Goal: Task Accomplishment & Management: Manage account settings

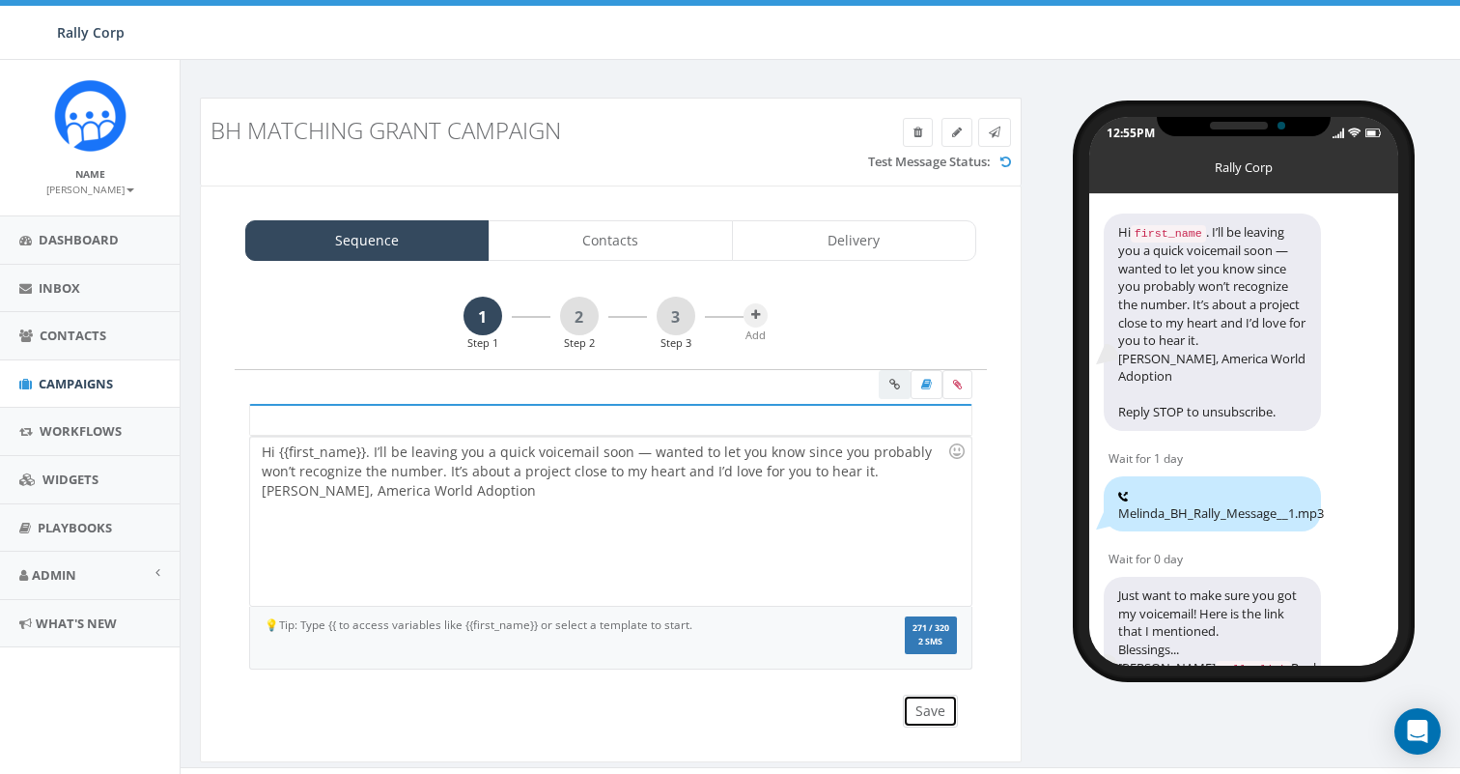
click at [933, 714] on button "Save" at bounding box center [930, 710] width 55 height 33
click at [578, 312] on link "2" at bounding box center [579, 315] width 39 height 39
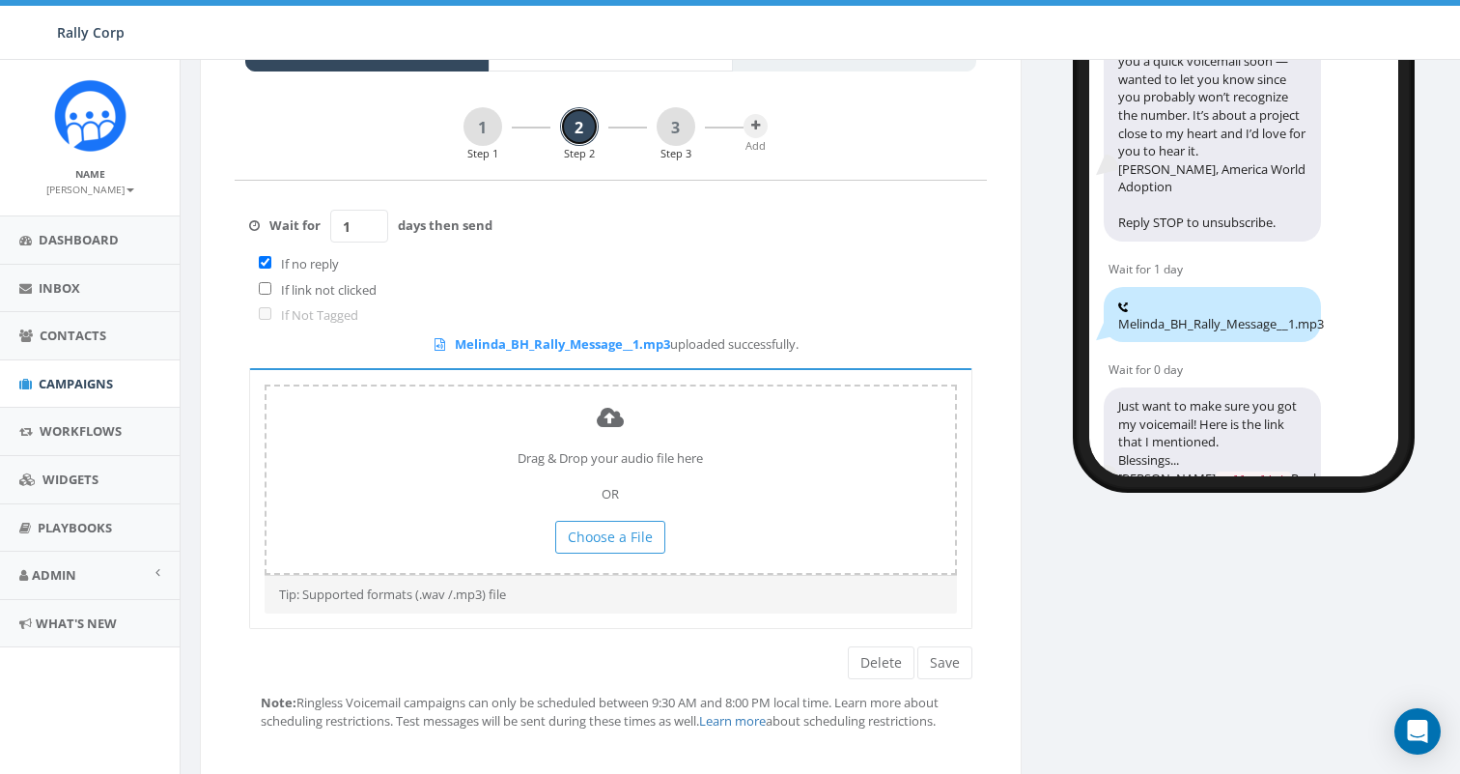
scroll to position [277, 0]
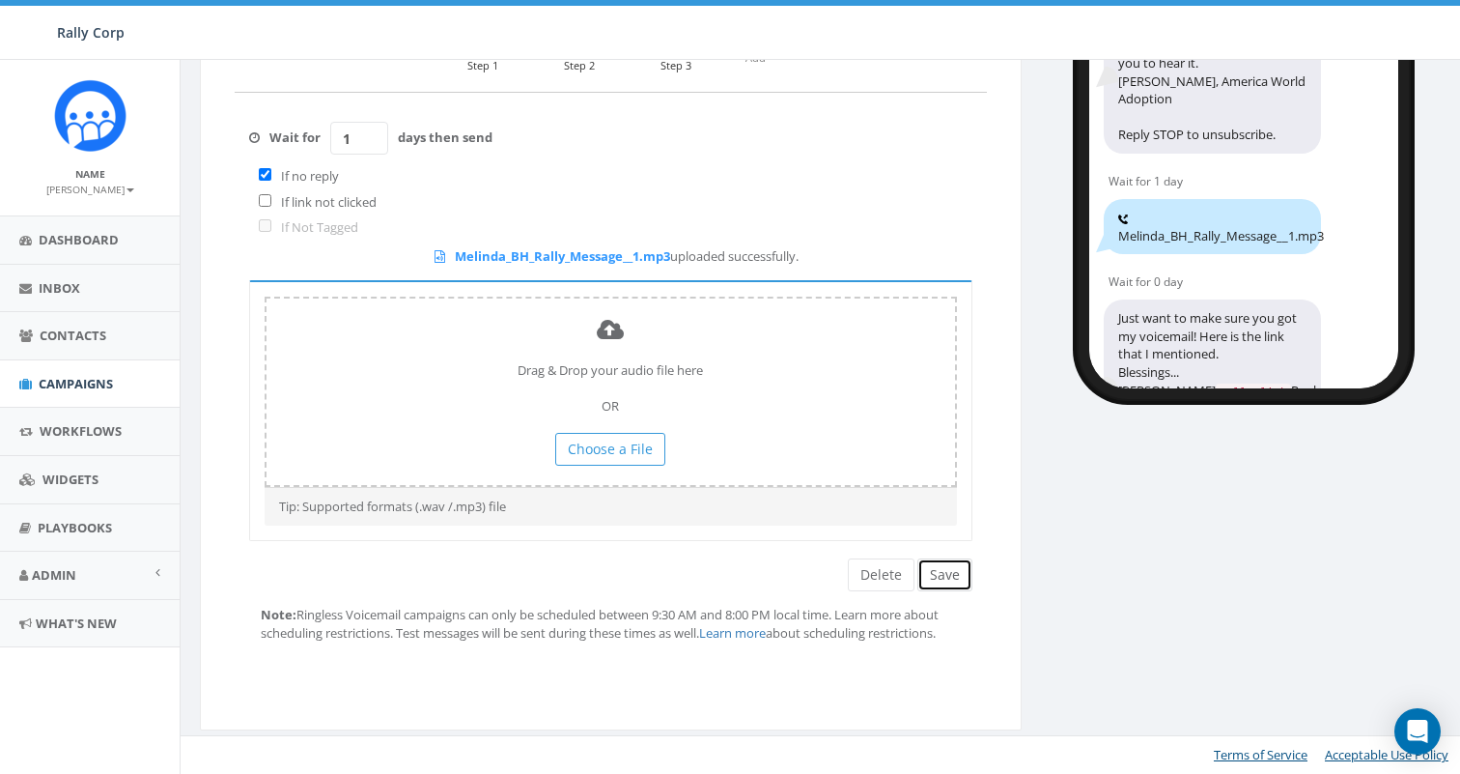
click at [938, 577] on button "Save" at bounding box center [944, 574] width 55 height 33
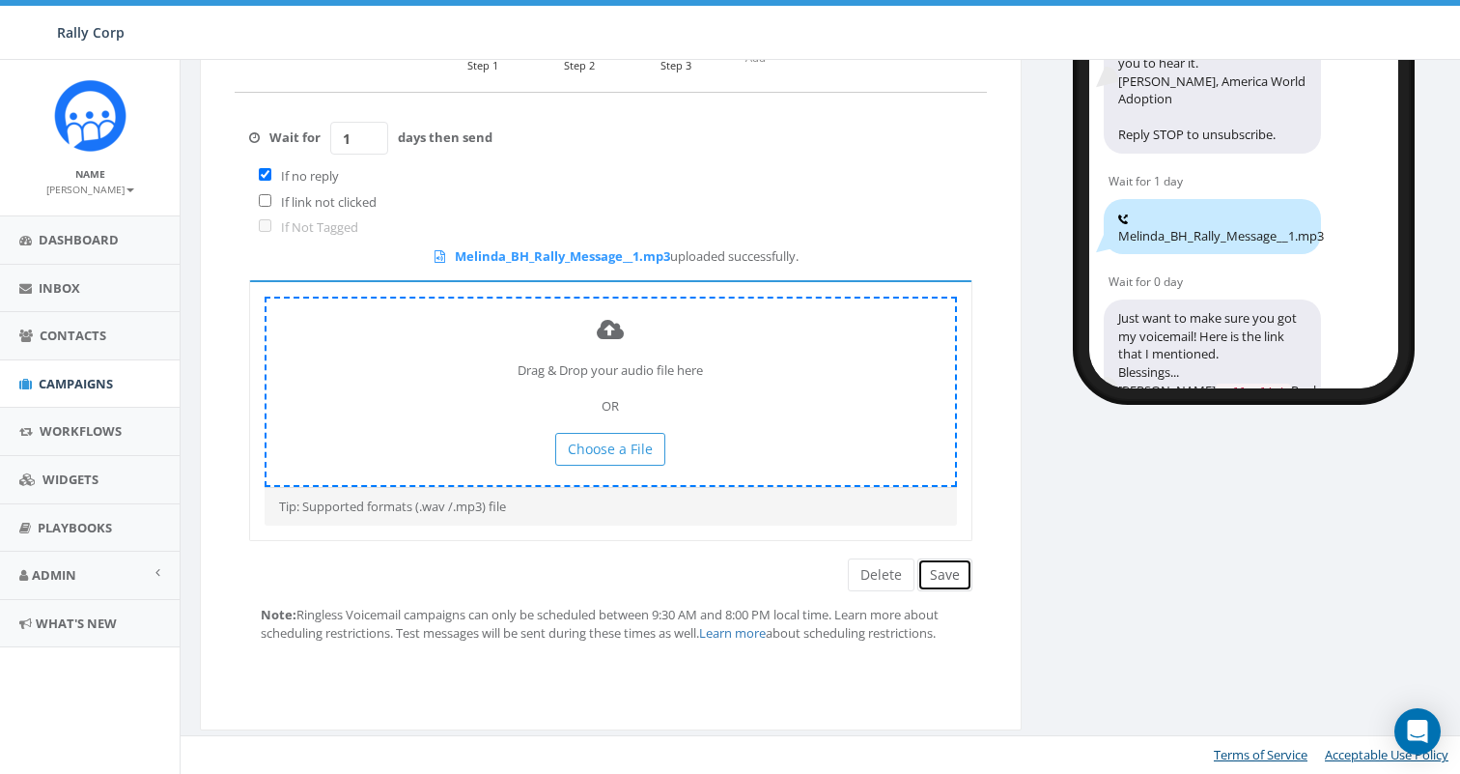
scroll to position [0, 0]
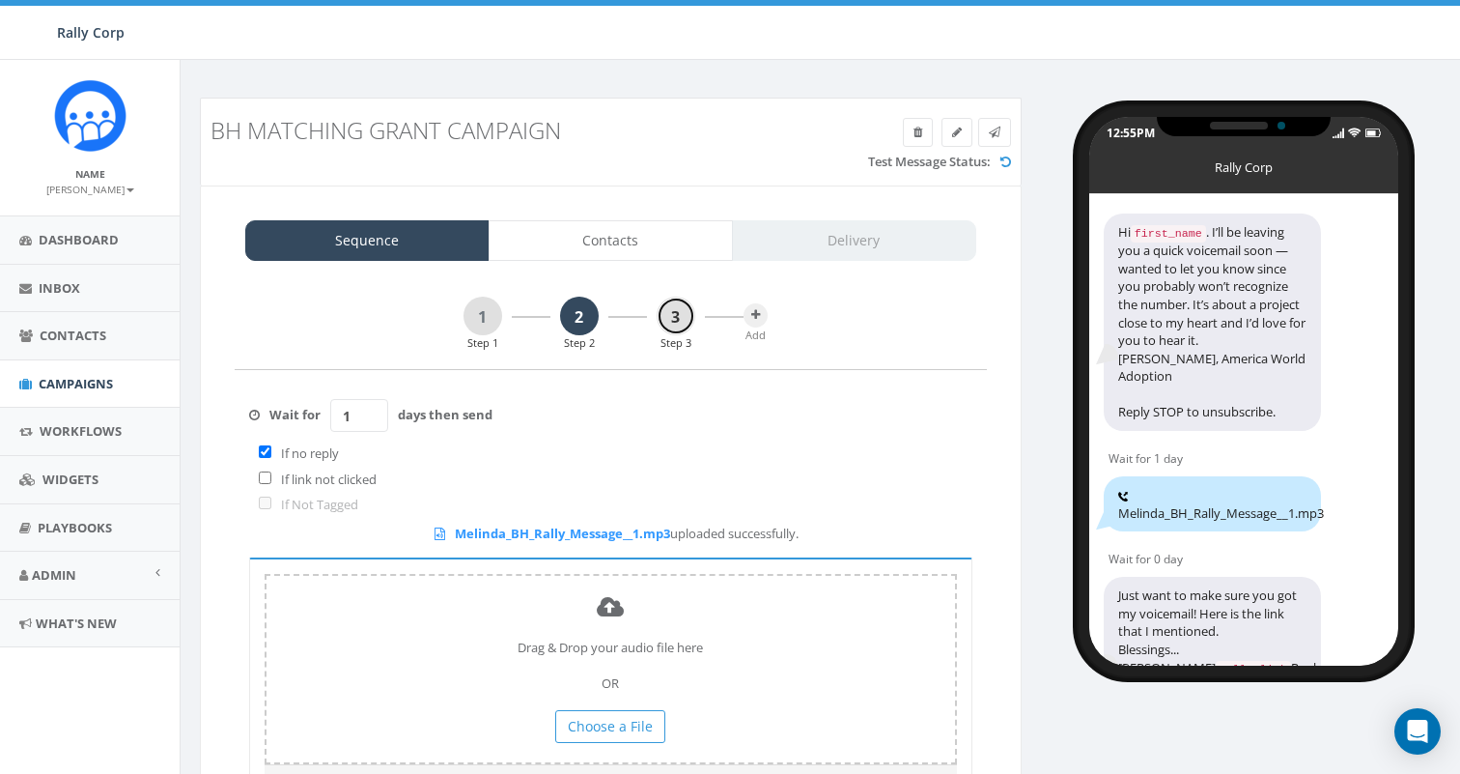
click at [668, 314] on link "3" at bounding box center [676, 315] width 39 height 39
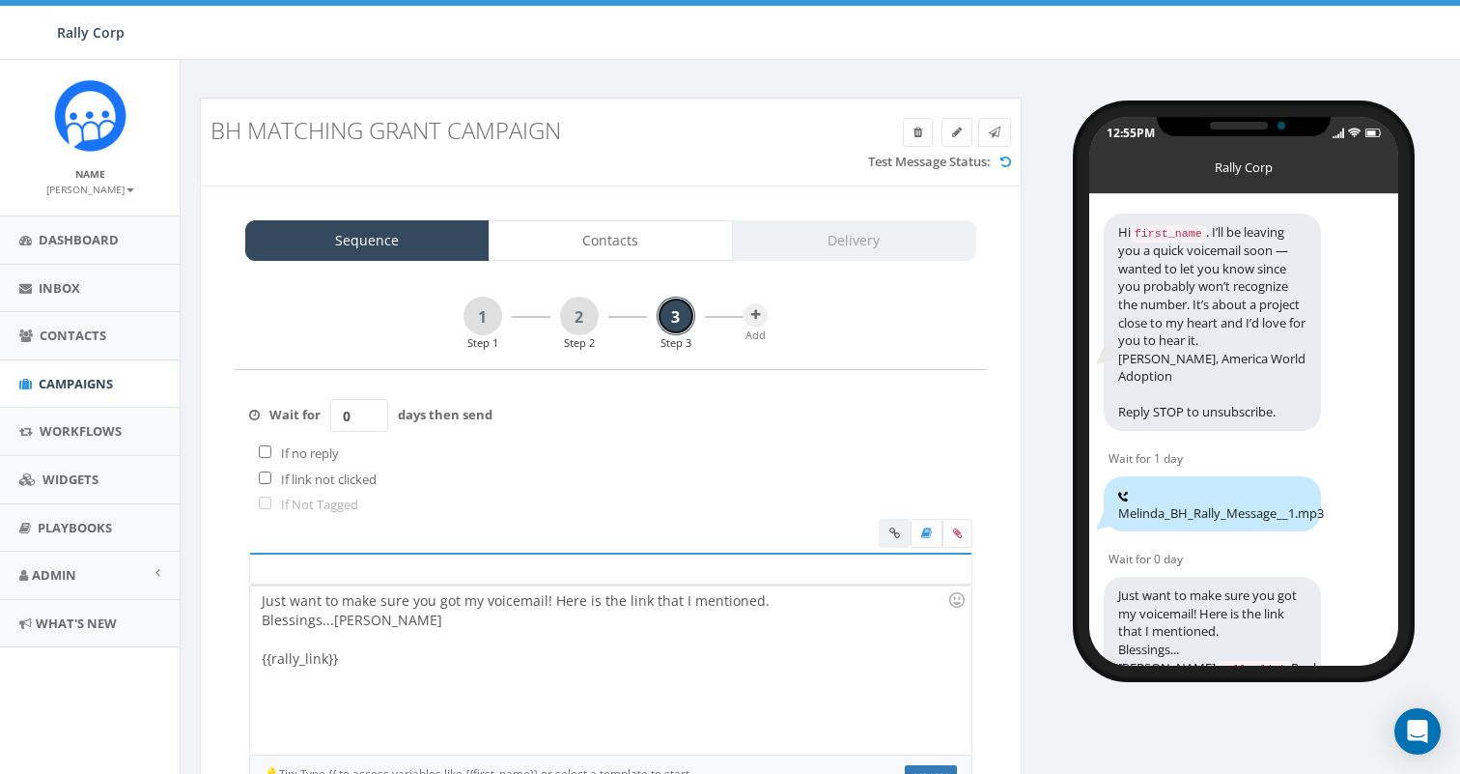
scroll to position [180, 0]
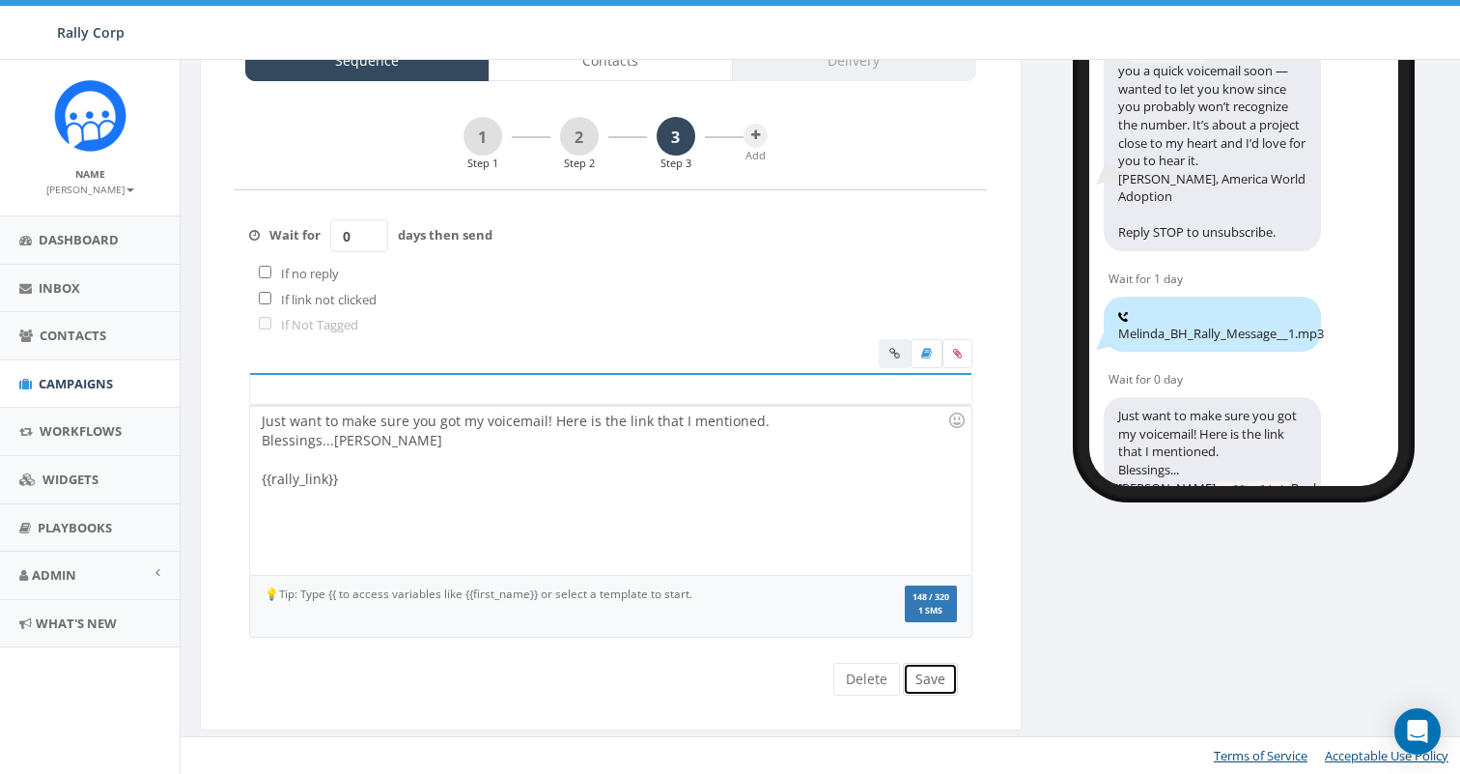
click at [935, 678] on button "Save" at bounding box center [930, 678] width 55 height 33
click at [799, 305] on div "Wait for 0 days then send If no reply If link not clicked If Not Tagged" at bounding box center [611, 264] width 752 height 149
click at [862, 262] on div "Wait for 0 days then send If no reply If link not clicked If Not Tagged" at bounding box center [611, 264] width 752 height 149
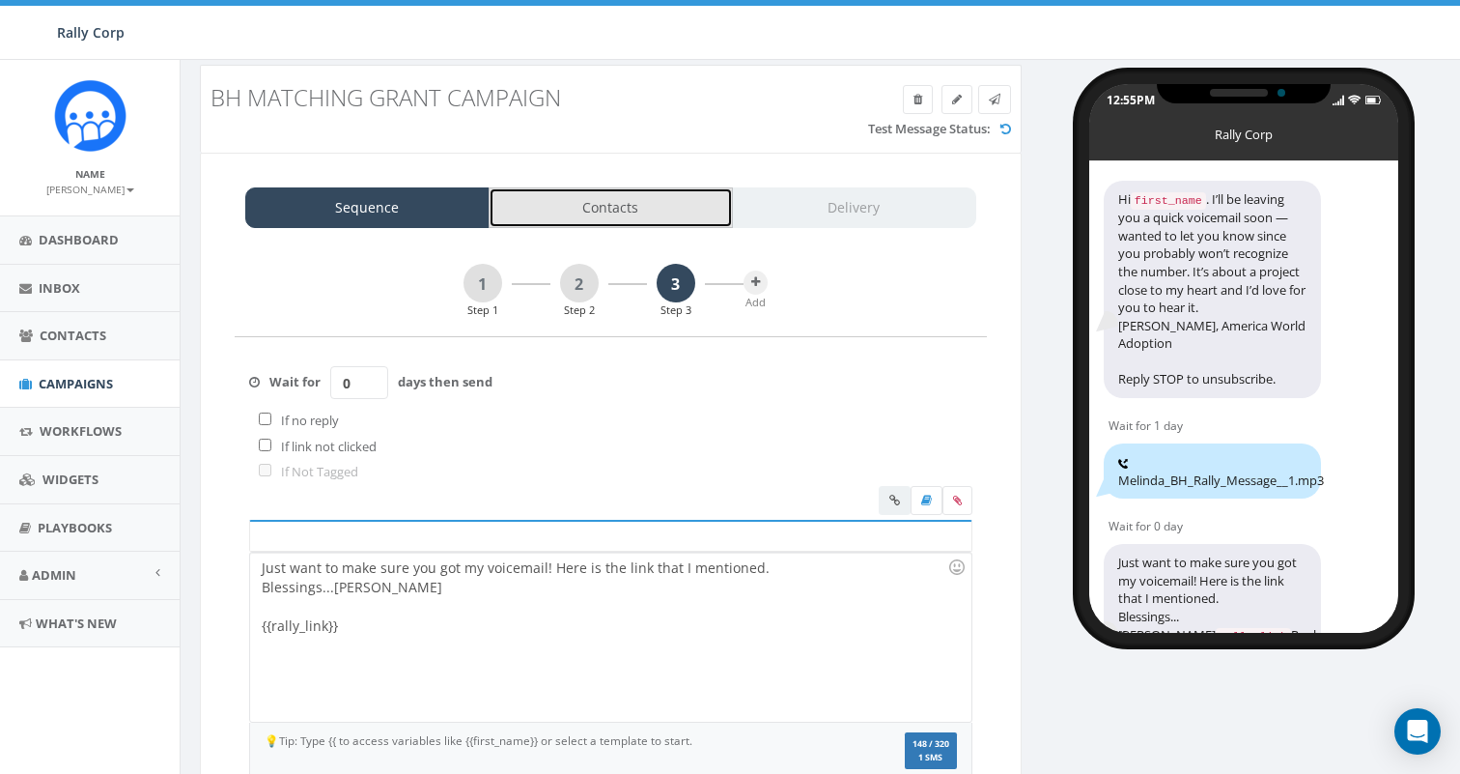
click at [593, 206] on link "Contacts" at bounding box center [611, 207] width 244 height 41
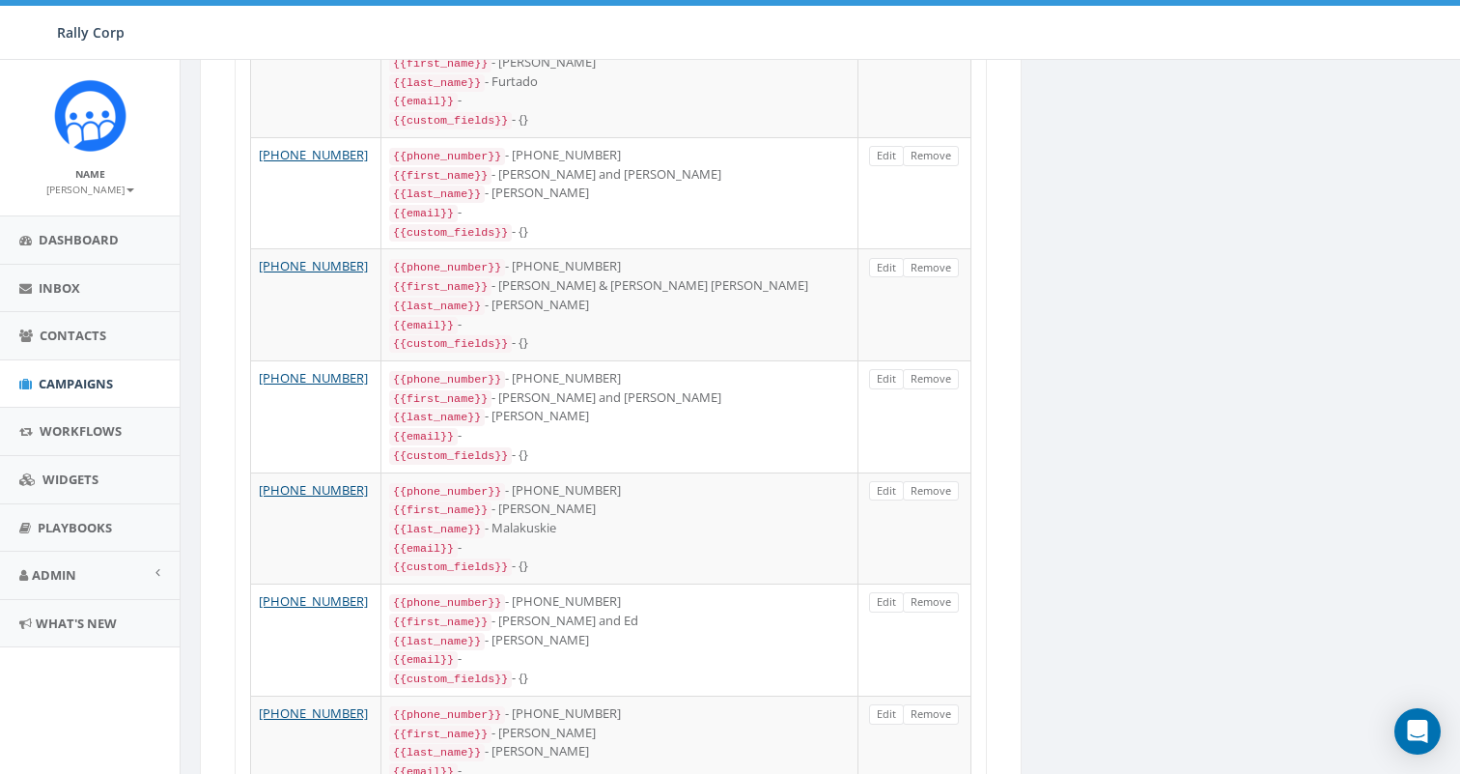
scroll to position [0, 0]
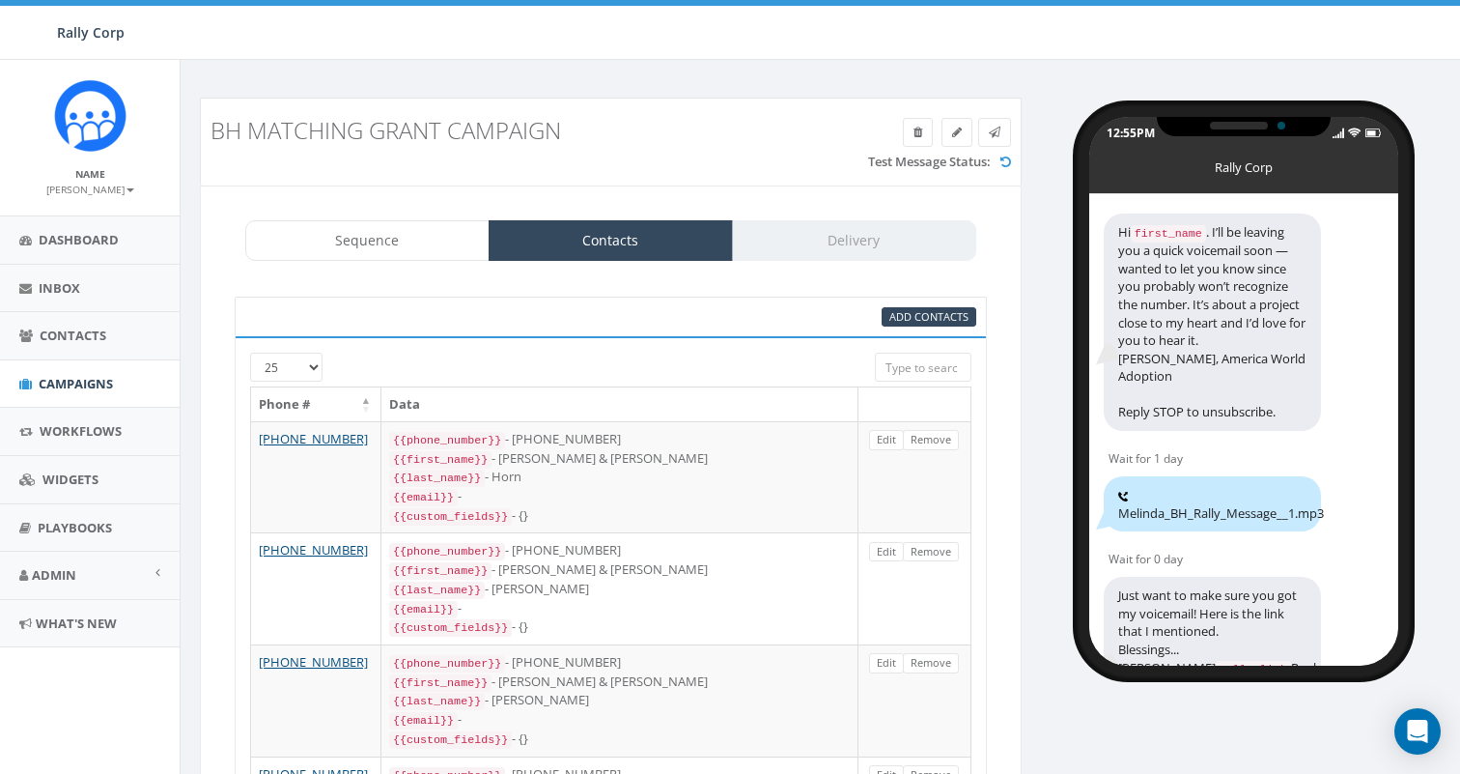
click at [485, 157] on div "Test Message Status:" at bounding box center [611, 164] width 830 height 23
click at [950, 139] on link at bounding box center [957, 132] width 31 height 29
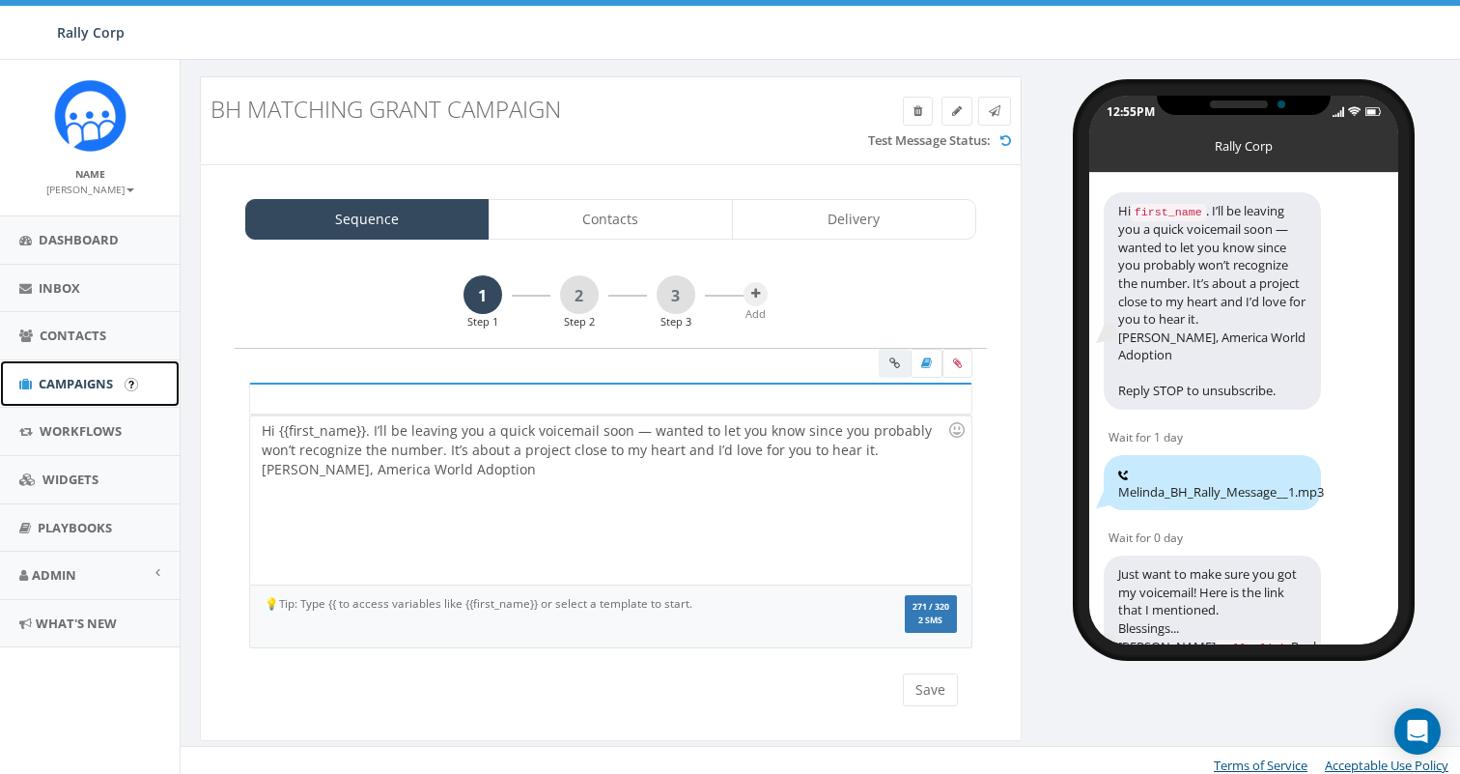
click at [56, 386] on span "Campaigns" at bounding box center [76, 383] width 74 height 17
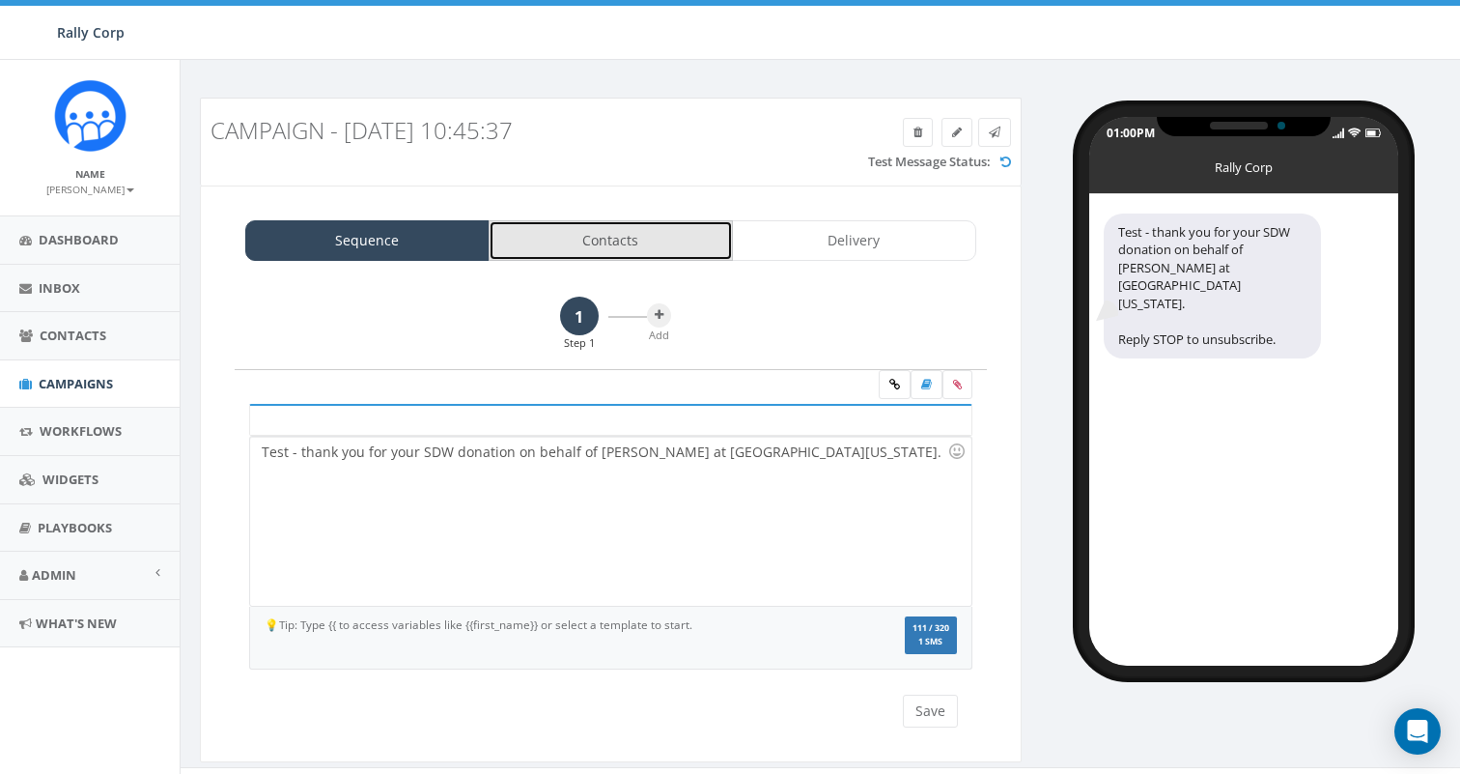
click at [592, 239] on link "Contacts" at bounding box center [611, 240] width 244 height 41
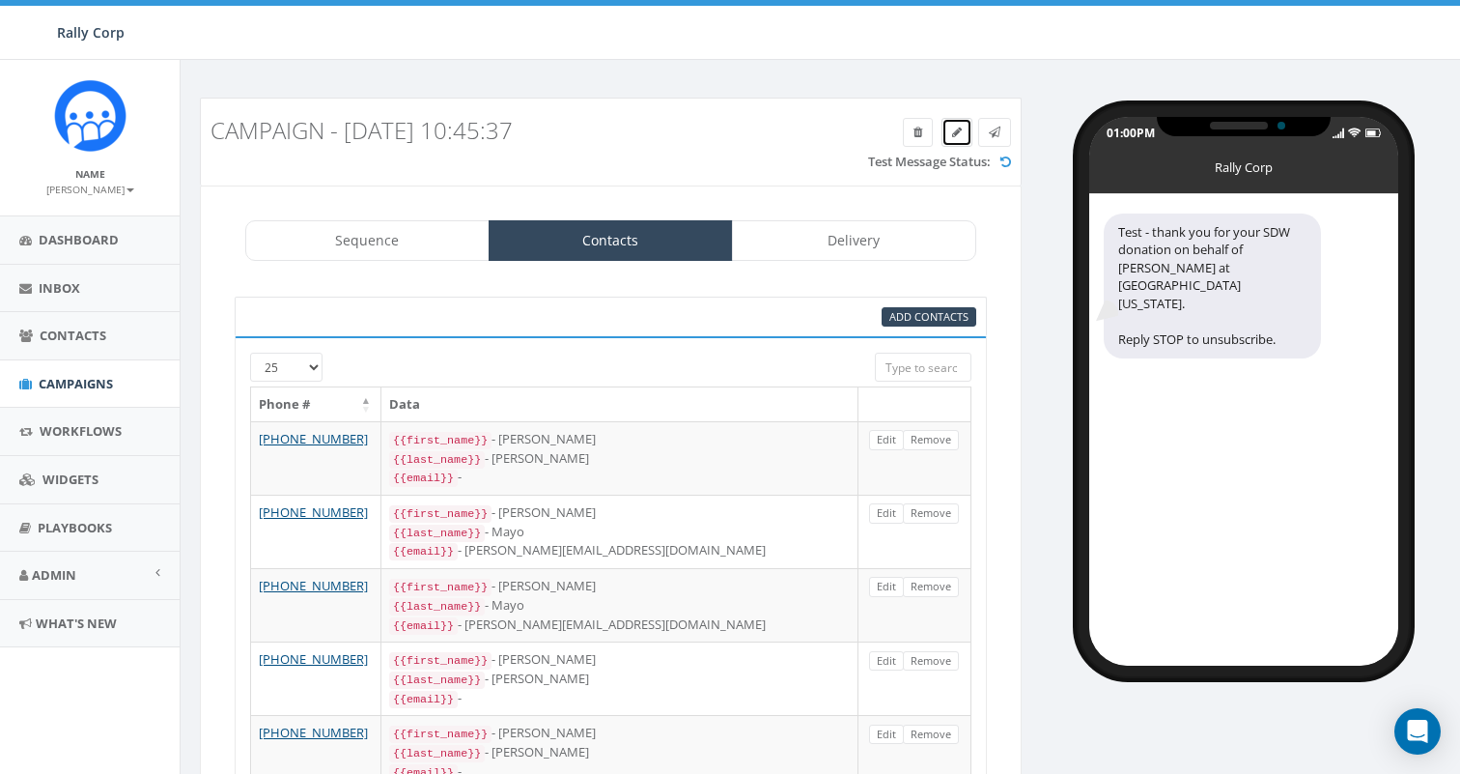
click at [953, 134] on icon at bounding box center [957, 133] width 10 height 12
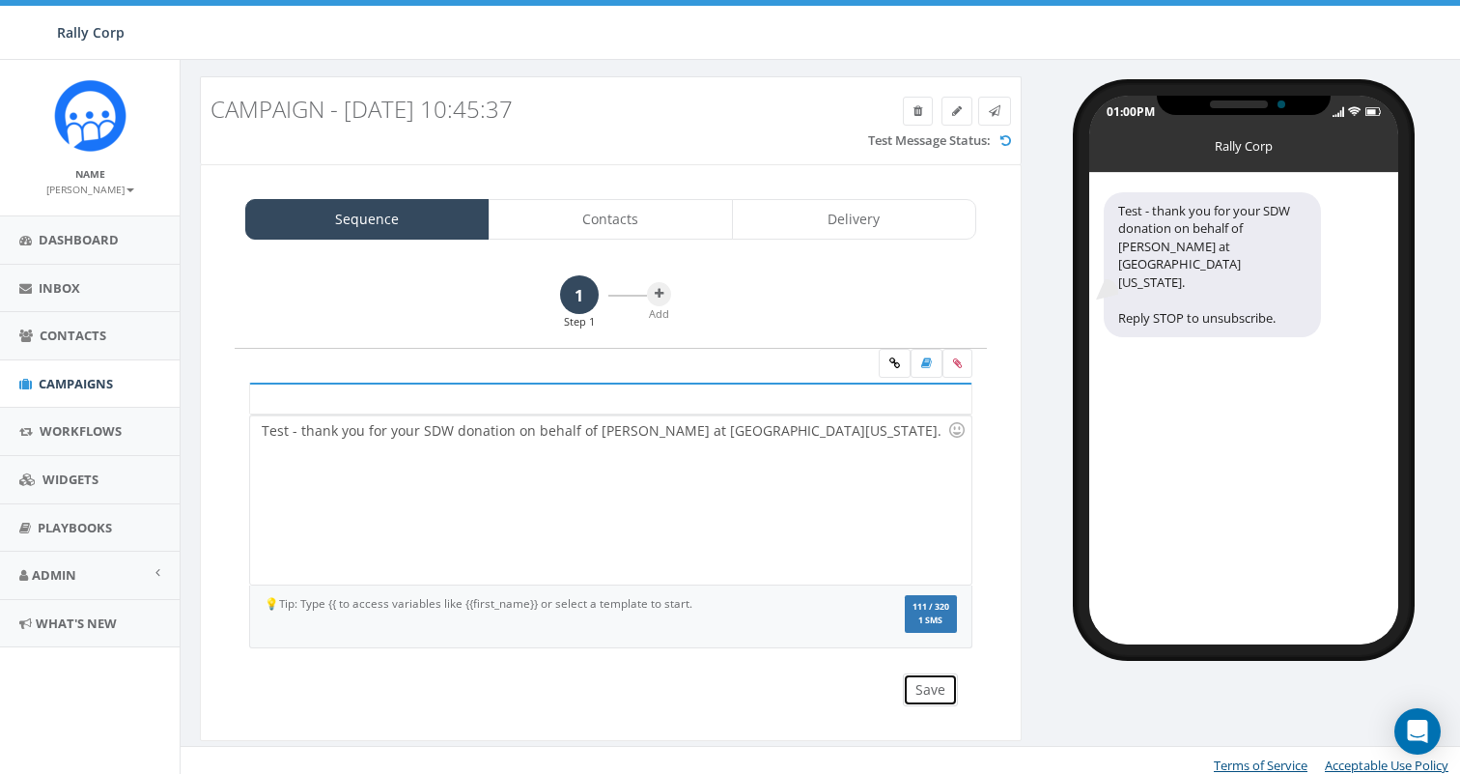
click at [927, 691] on button "Save" at bounding box center [930, 689] width 55 height 33
click at [840, 299] on div "1 Step 1 Add" at bounding box center [611, 312] width 752 height 74
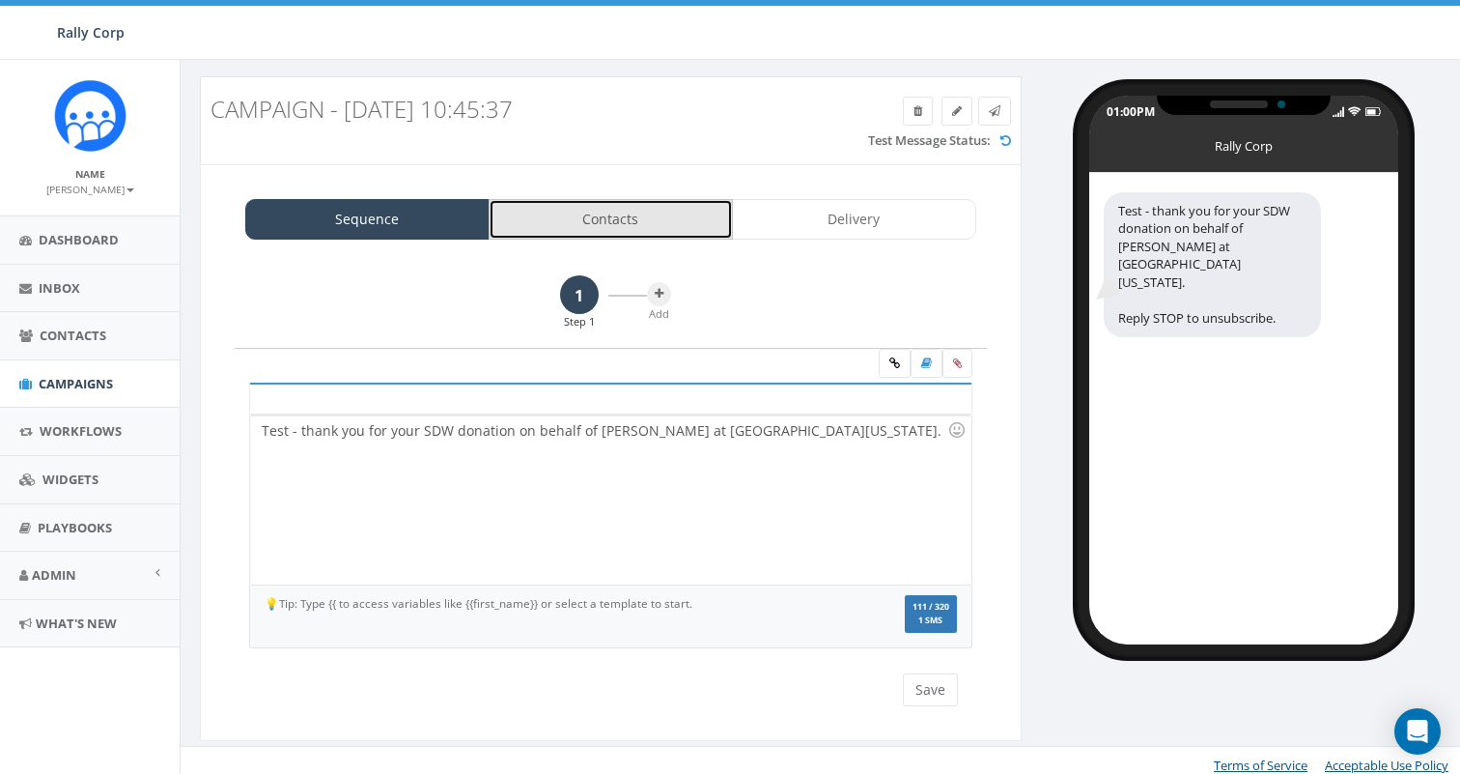
click at [660, 213] on link "Contacts" at bounding box center [611, 219] width 244 height 41
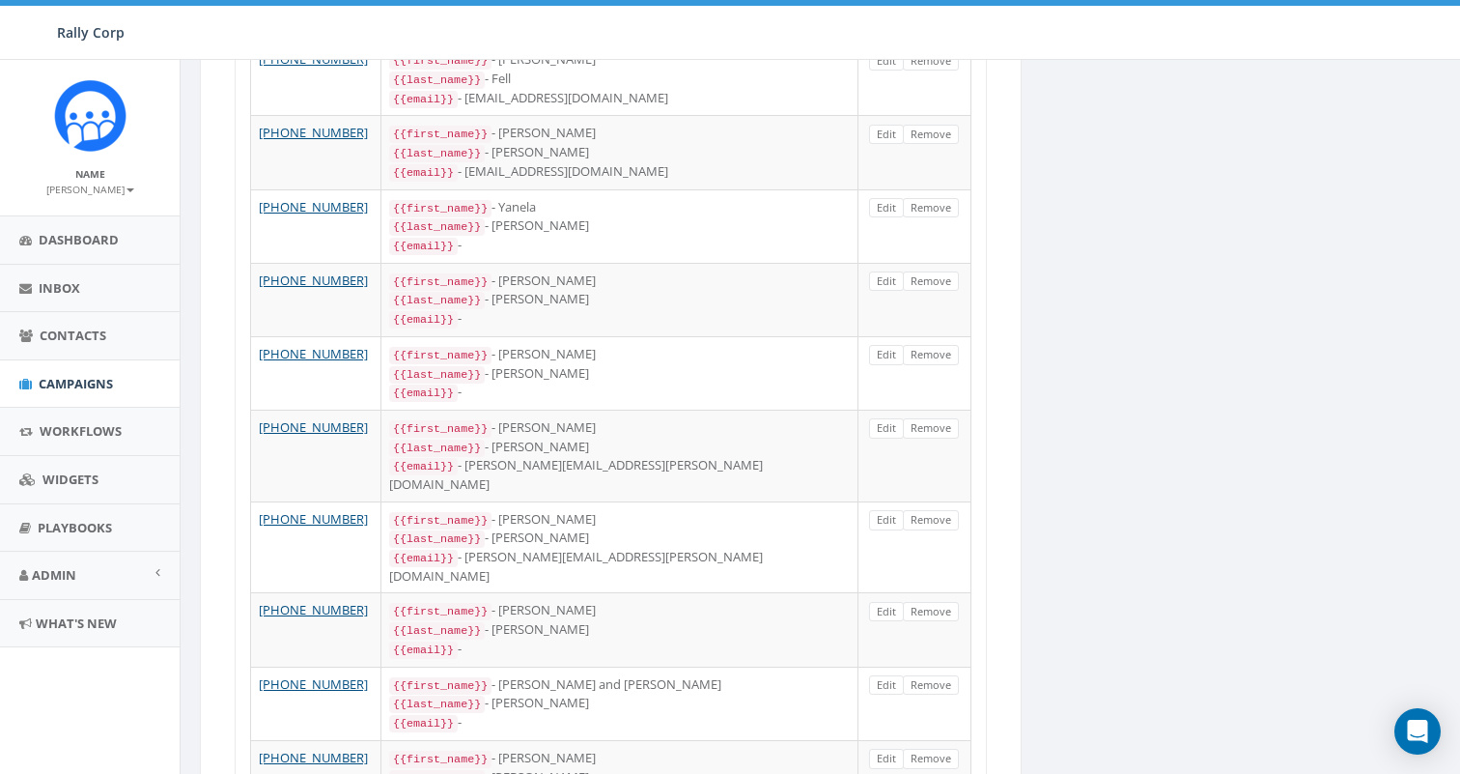
scroll to position [1609, 0]
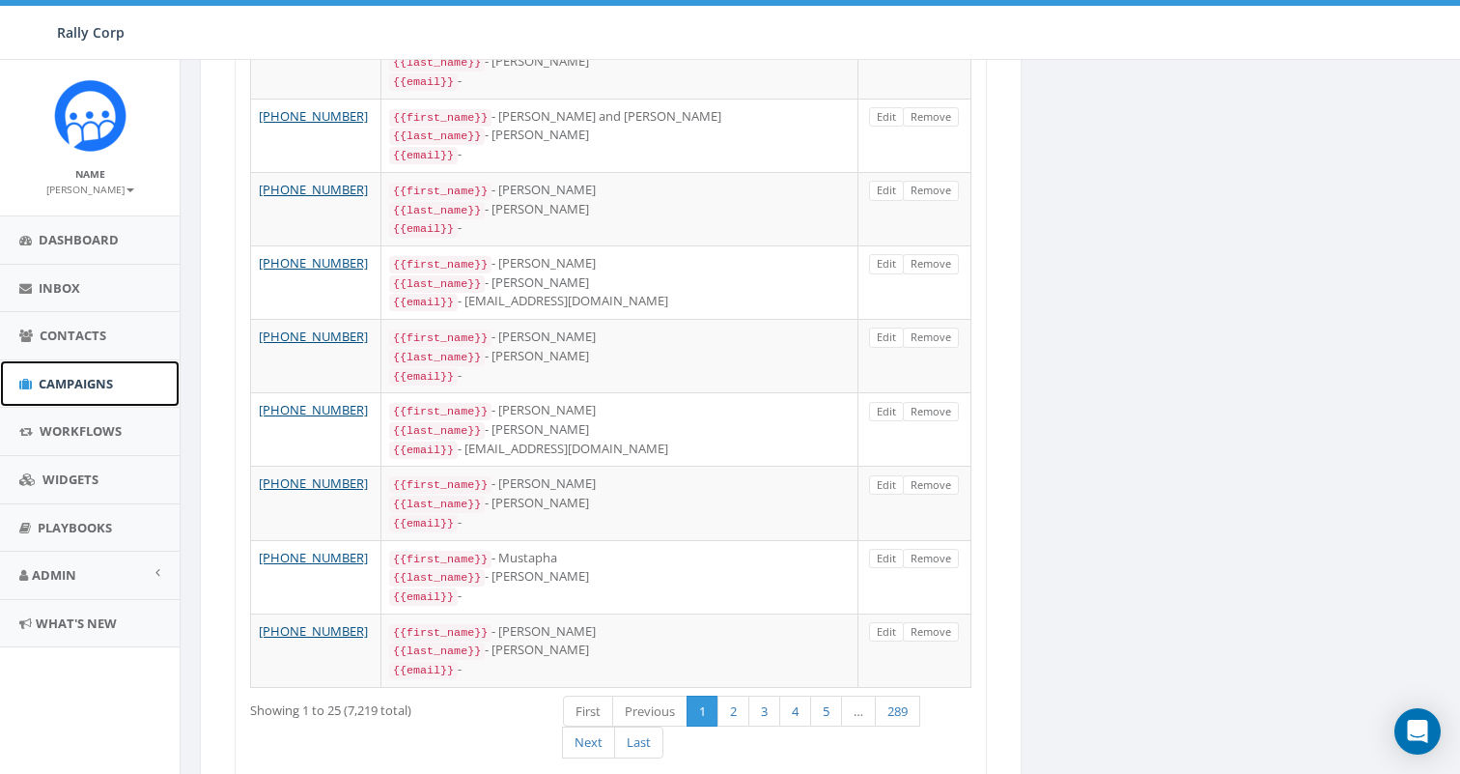
click at [65, 375] on span "Campaigns" at bounding box center [76, 383] width 74 height 17
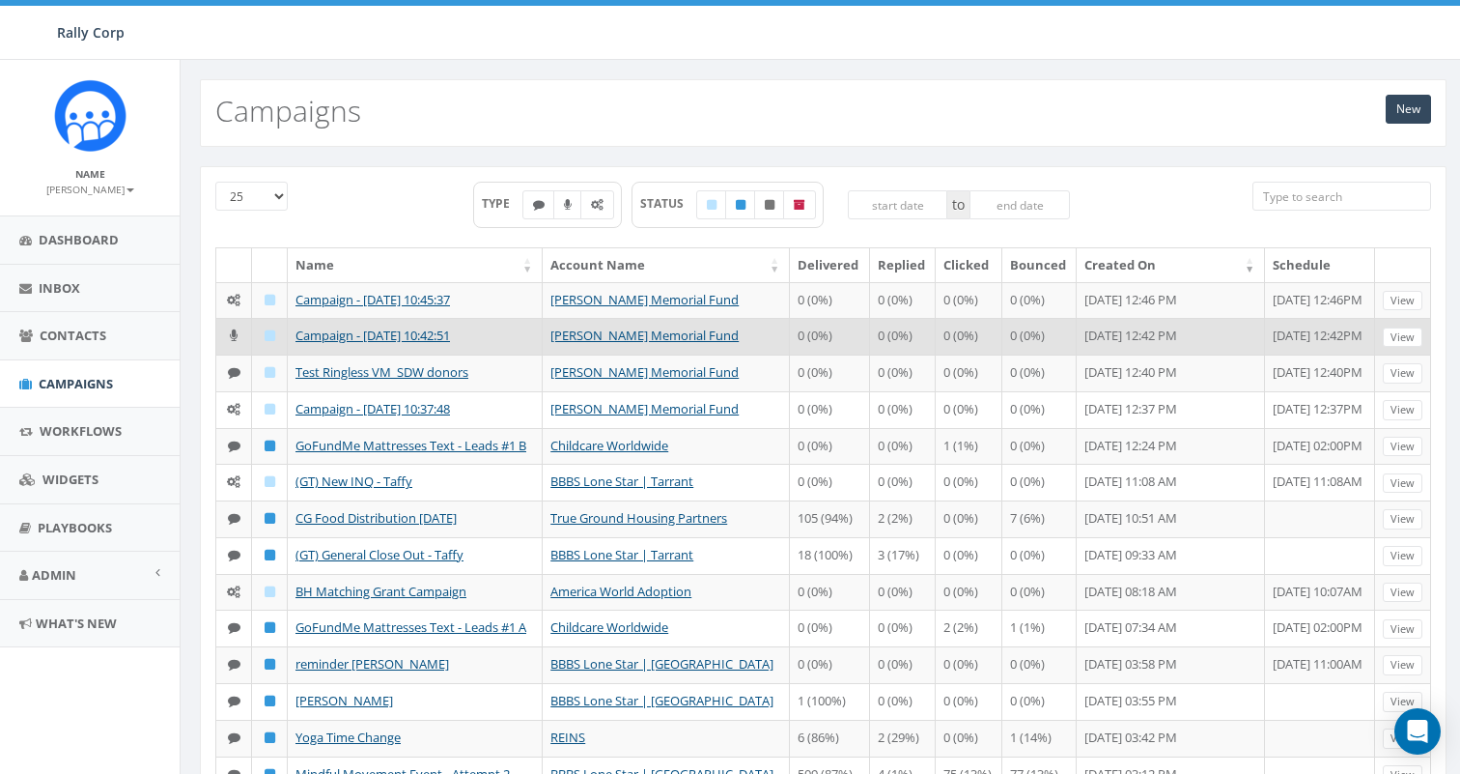
drag, startPoint x: 747, startPoint y: 337, endPoint x: 549, endPoint y: 343, distance: 199.0
click at [549, 343] on tr "Campaign - 08/13/2025, 10:42:51 Hunter Watson Memorial Fund 0 (0%) 0 (0%) 0 (0%…" at bounding box center [823, 336] width 1215 height 37
copy tr "Hunter Watson Memorial Fund"
click at [648, 336] on link "Hunter Watson Memorial Fund" at bounding box center [644, 334] width 188 height 17
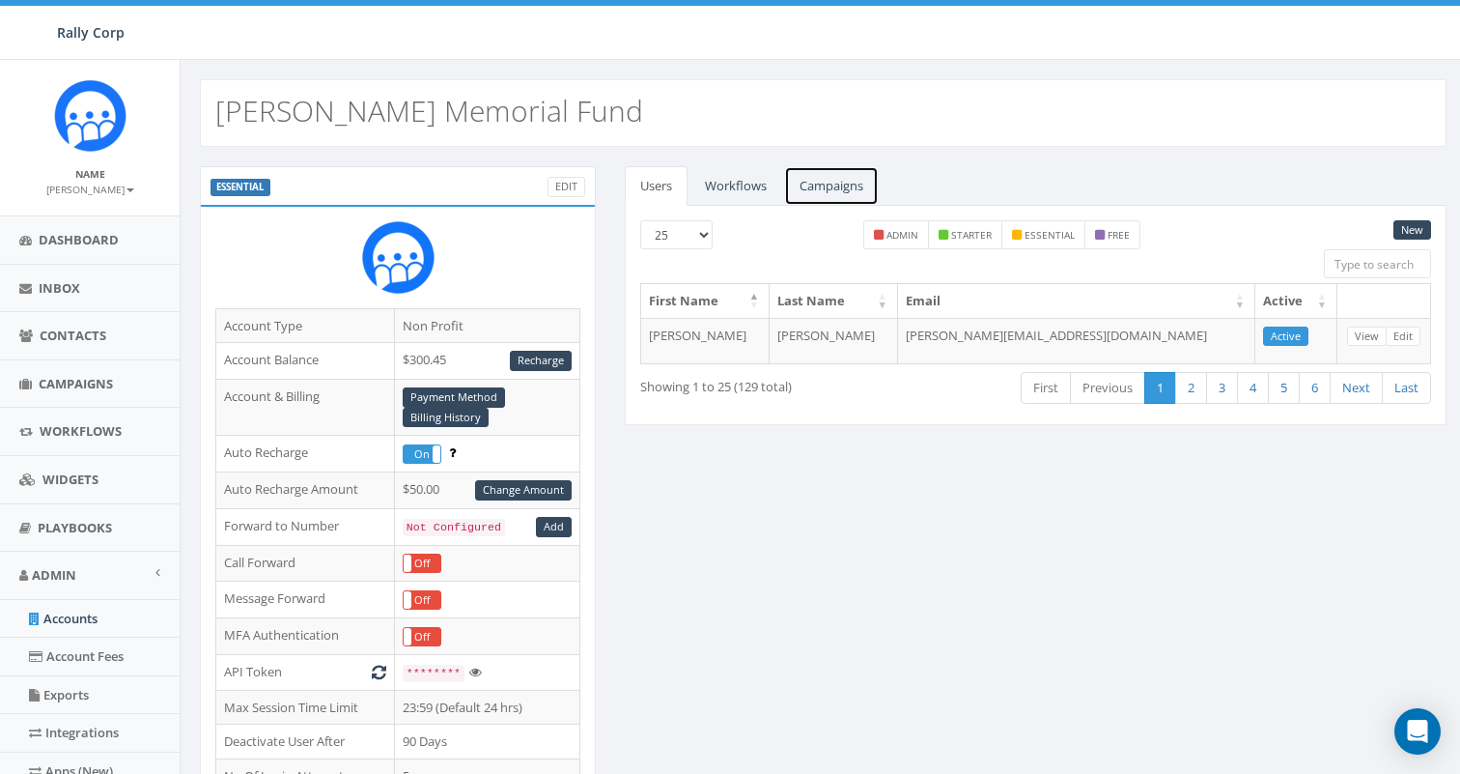
click at [842, 187] on link "Campaigns" at bounding box center [831, 186] width 95 height 40
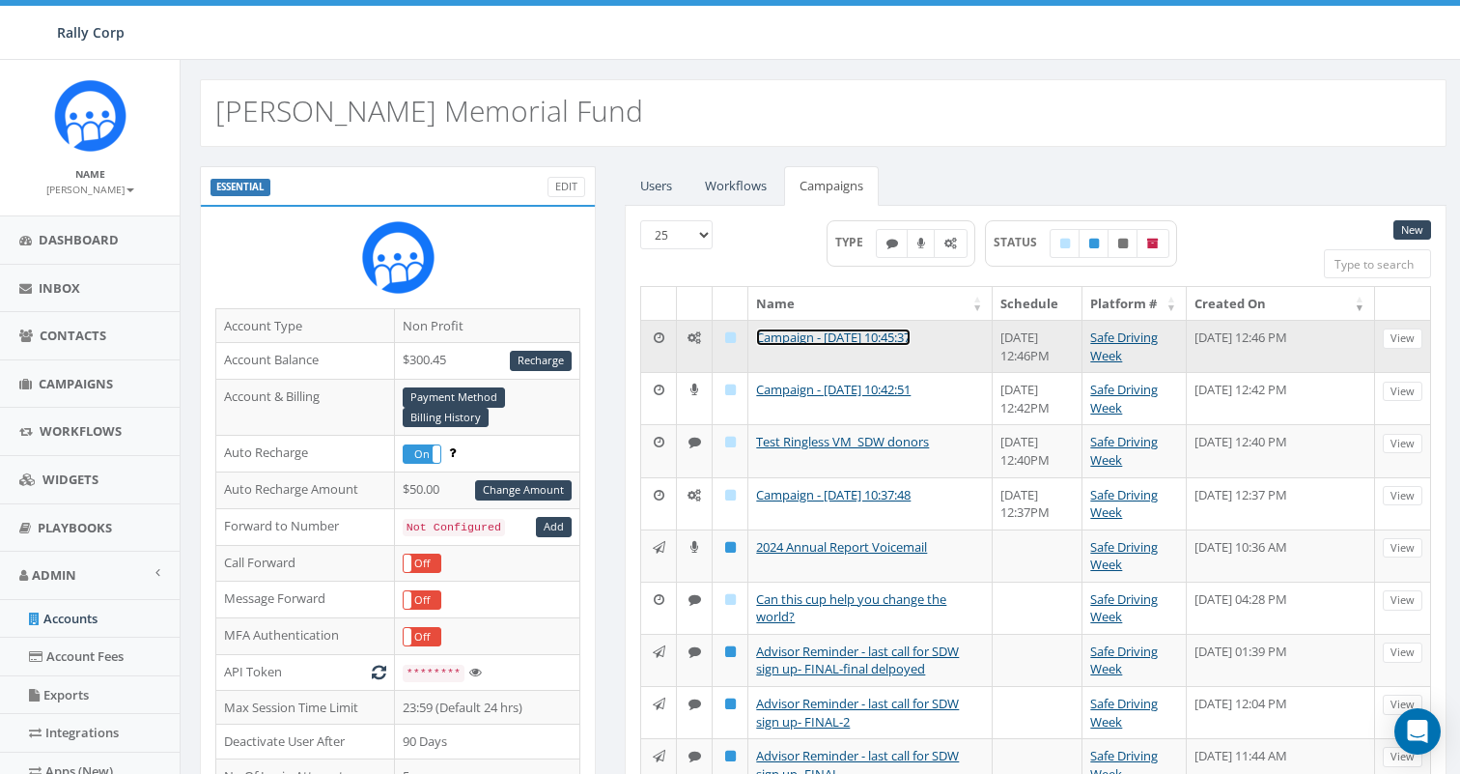
click at [809, 336] on link "Campaign - [DATE] 10:45:37" at bounding box center [833, 336] width 155 height 17
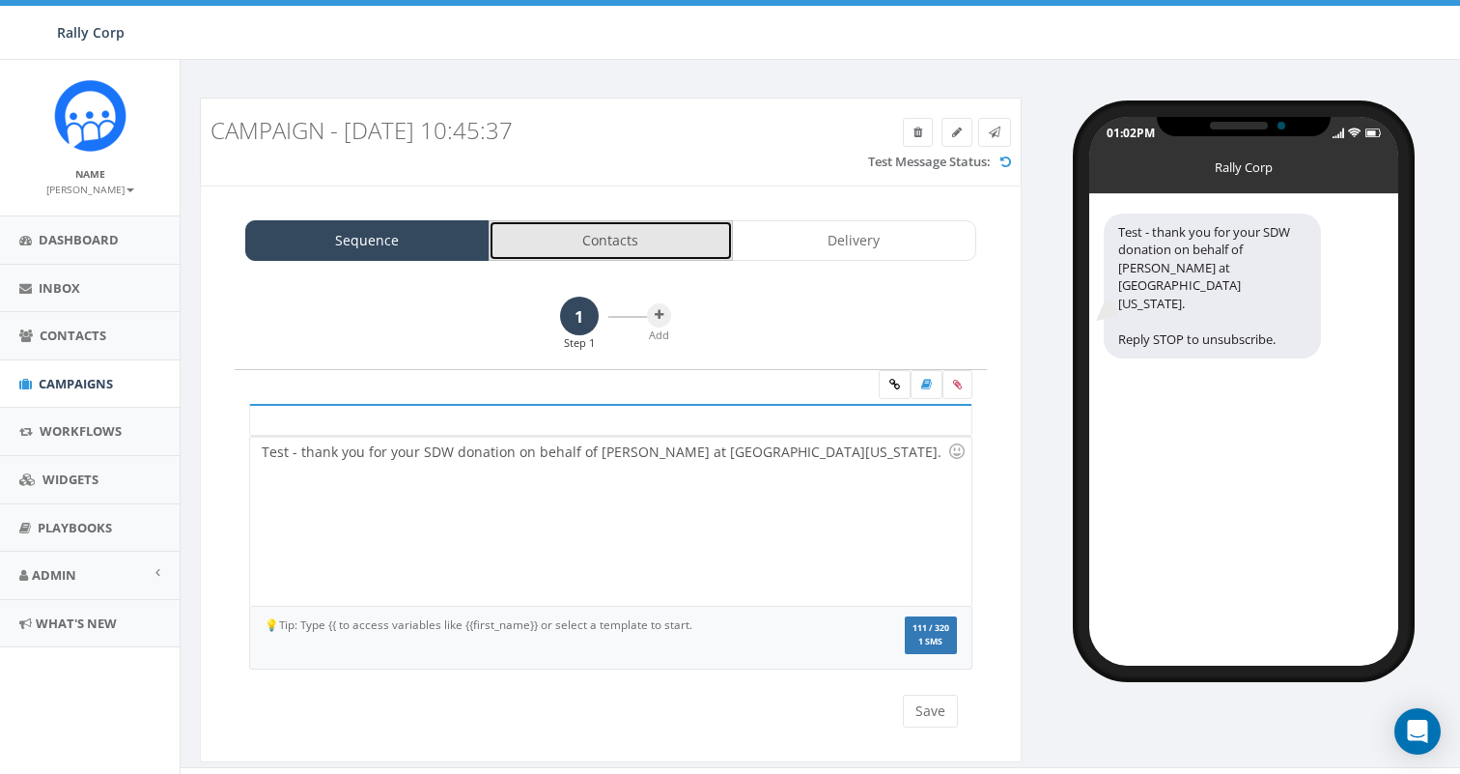
click at [613, 225] on link "Contacts" at bounding box center [611, 240] width 244 height 41
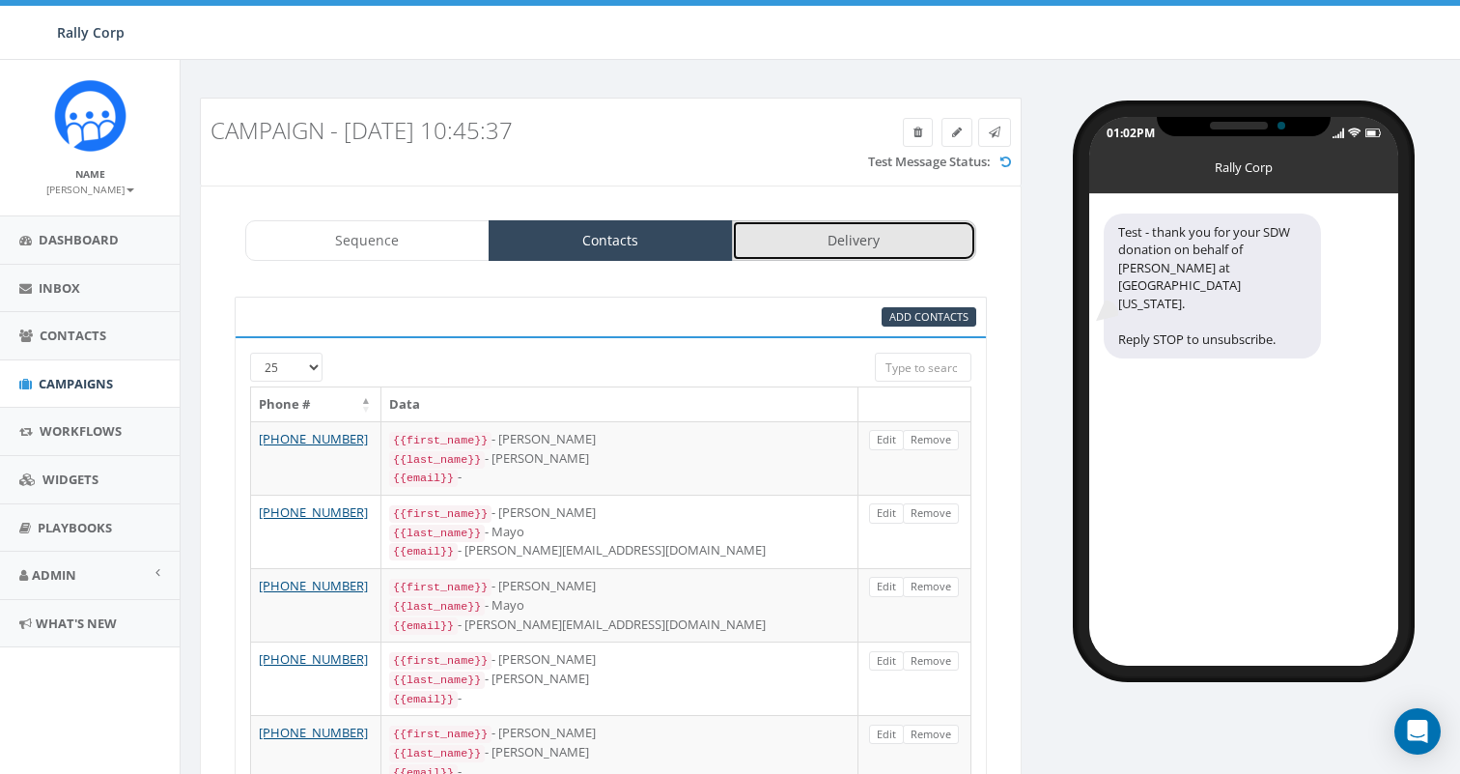
click at [833, 235] on link "Delivery" at bounding box center [854, 240] width 244 height 41
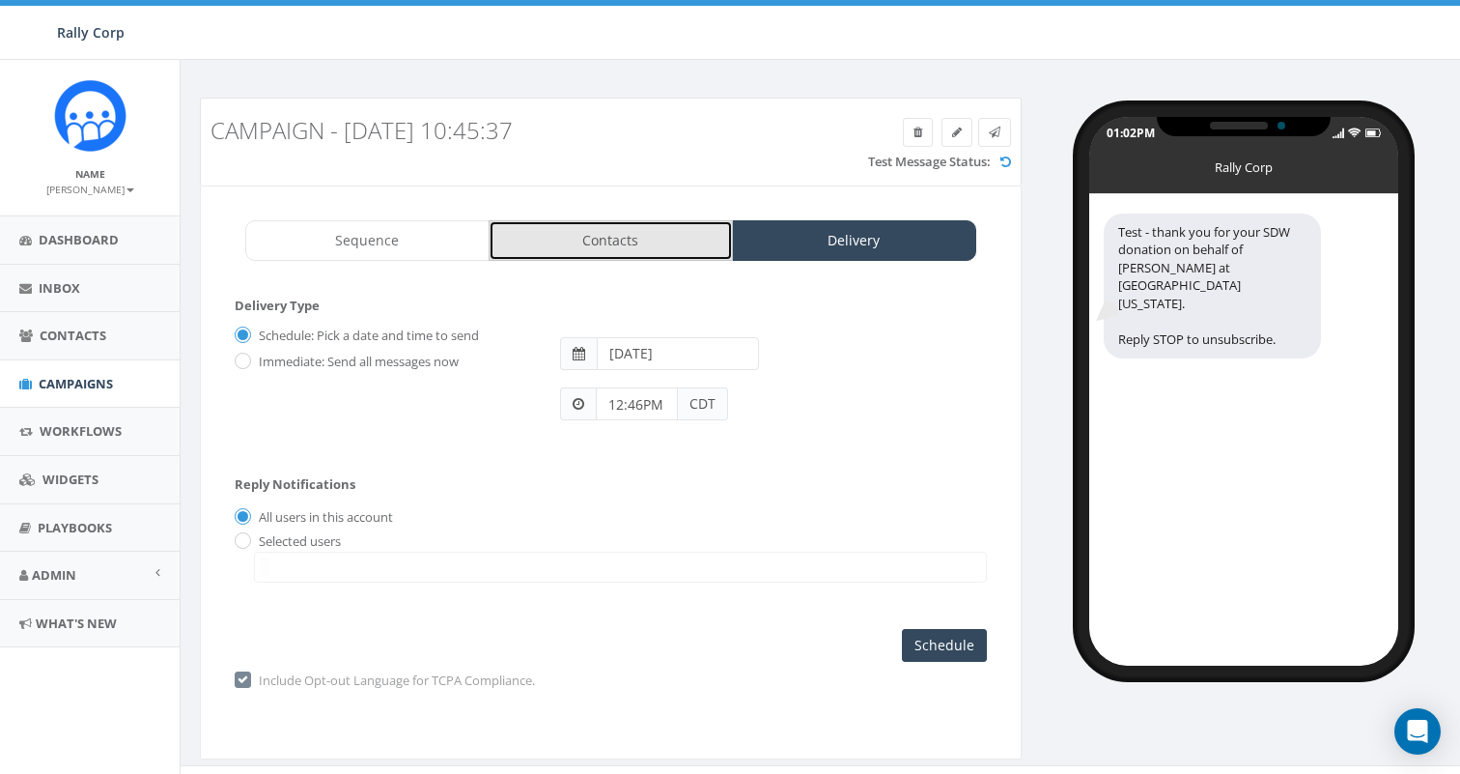
click at [693, 246] on link "Contacts" at bounding box center [611, 240] width 244 height 41
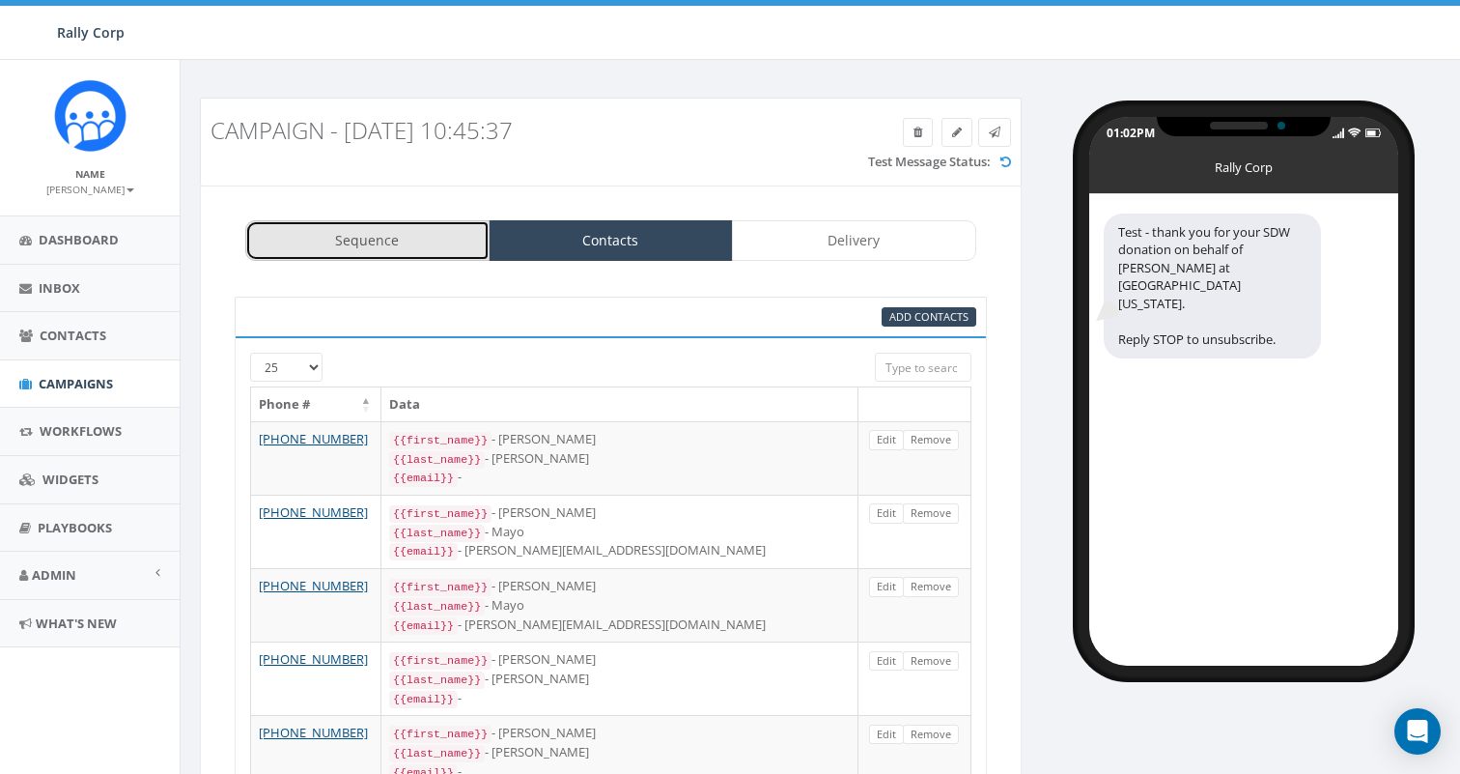
click at [420, 234] on link "Sequence" at bounding box center [367, 240] width 244 height 41
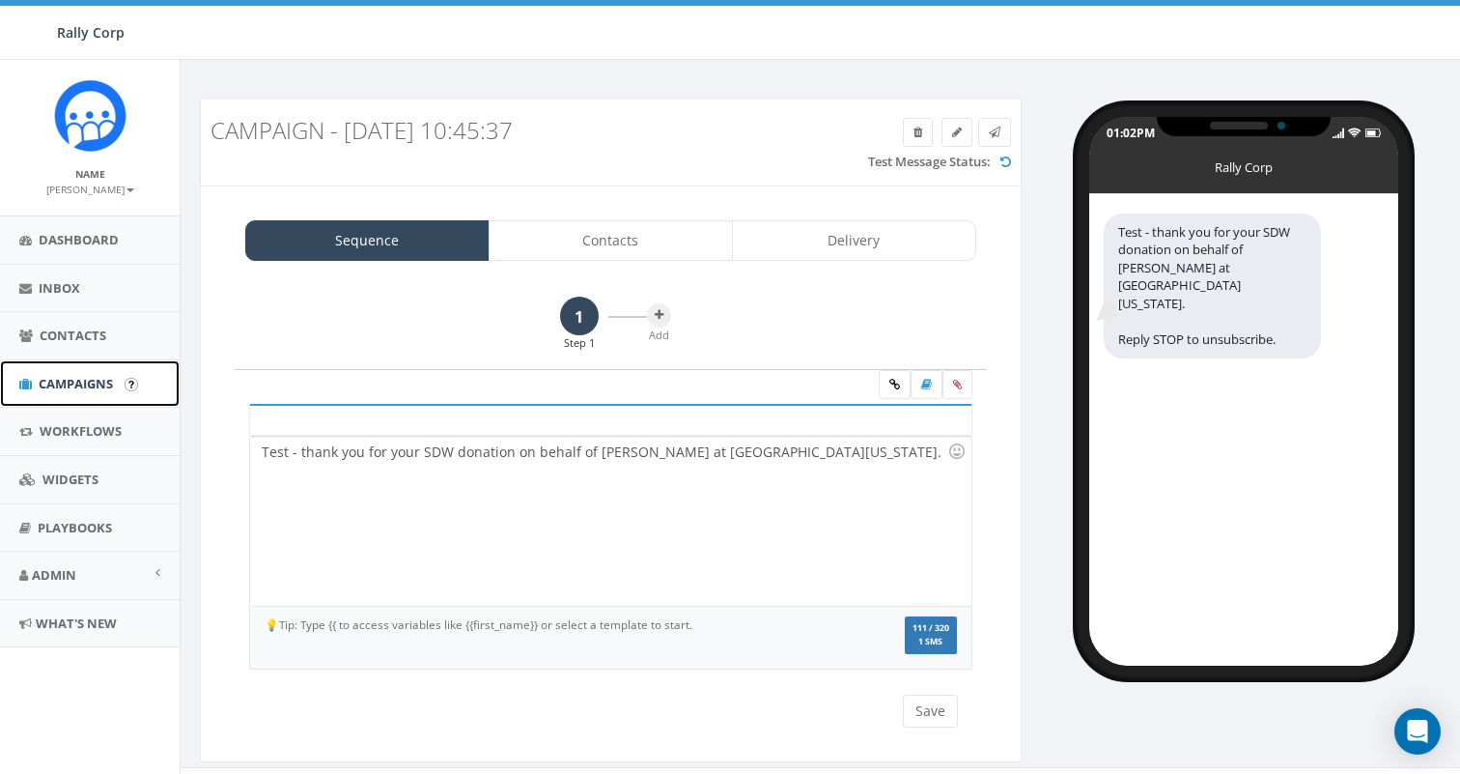
click at [88, 392] on link "Campaigns" at bounding box center [90, 383] width 180 height 47
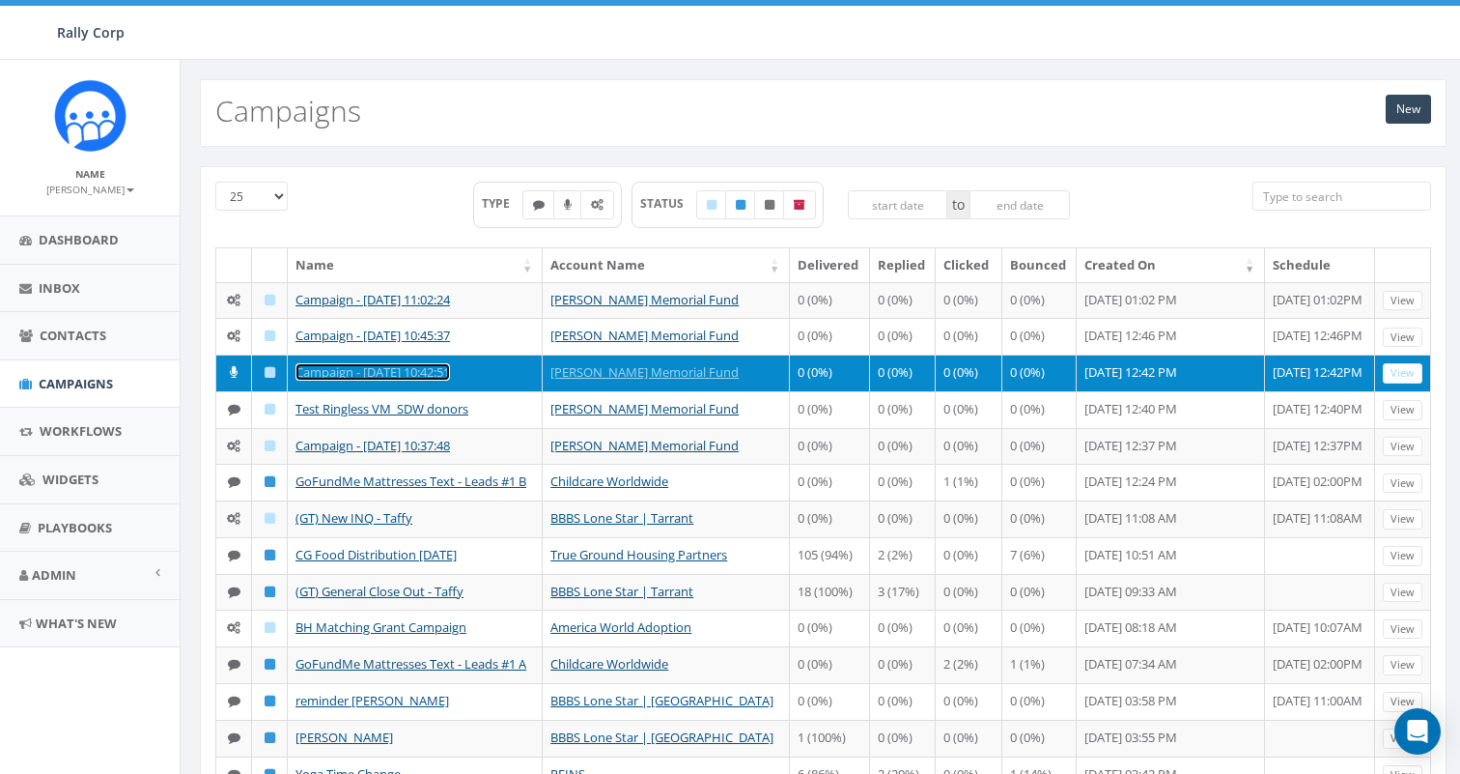
click at [317, 372] on link "Campaign - [DATE] 10:42:51" at bounding box center [373, 371] width 155 height 17
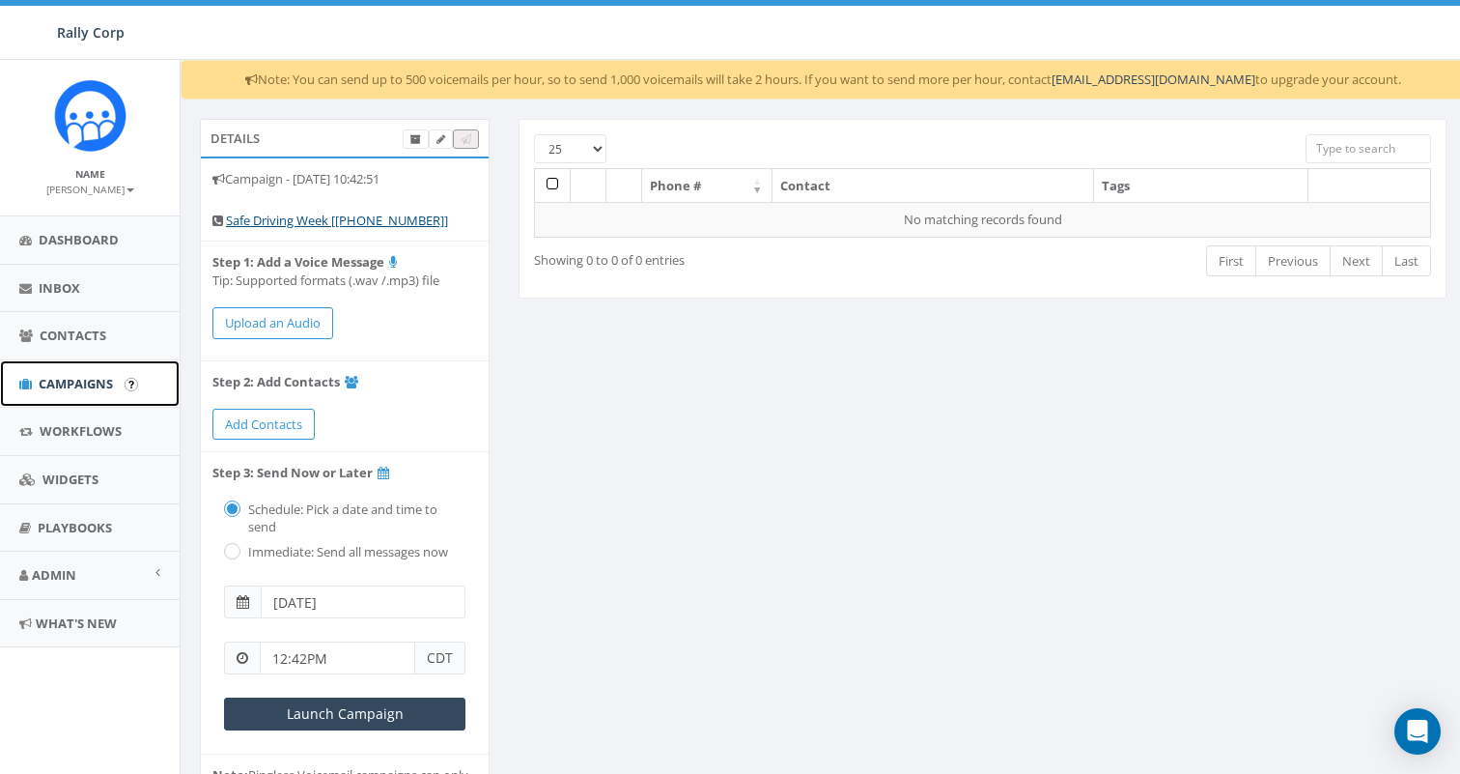
click at [60, 383] on span "Campaigns" at bounding box center [76, 383] width 74 height 17
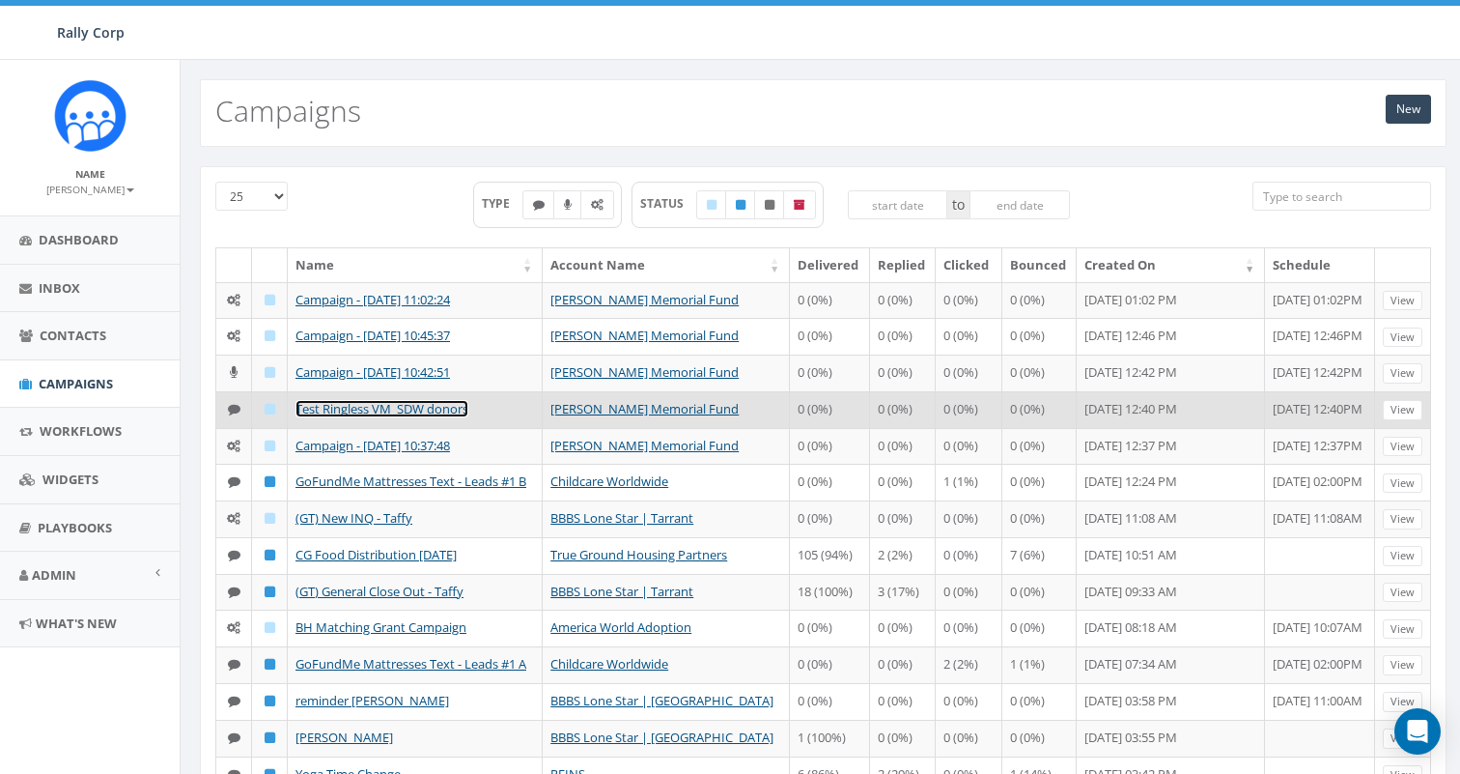
click at [328, 402] on link "Test Ringless VM_SDW donors" at bounding box center [382, 408] width 173 height 17
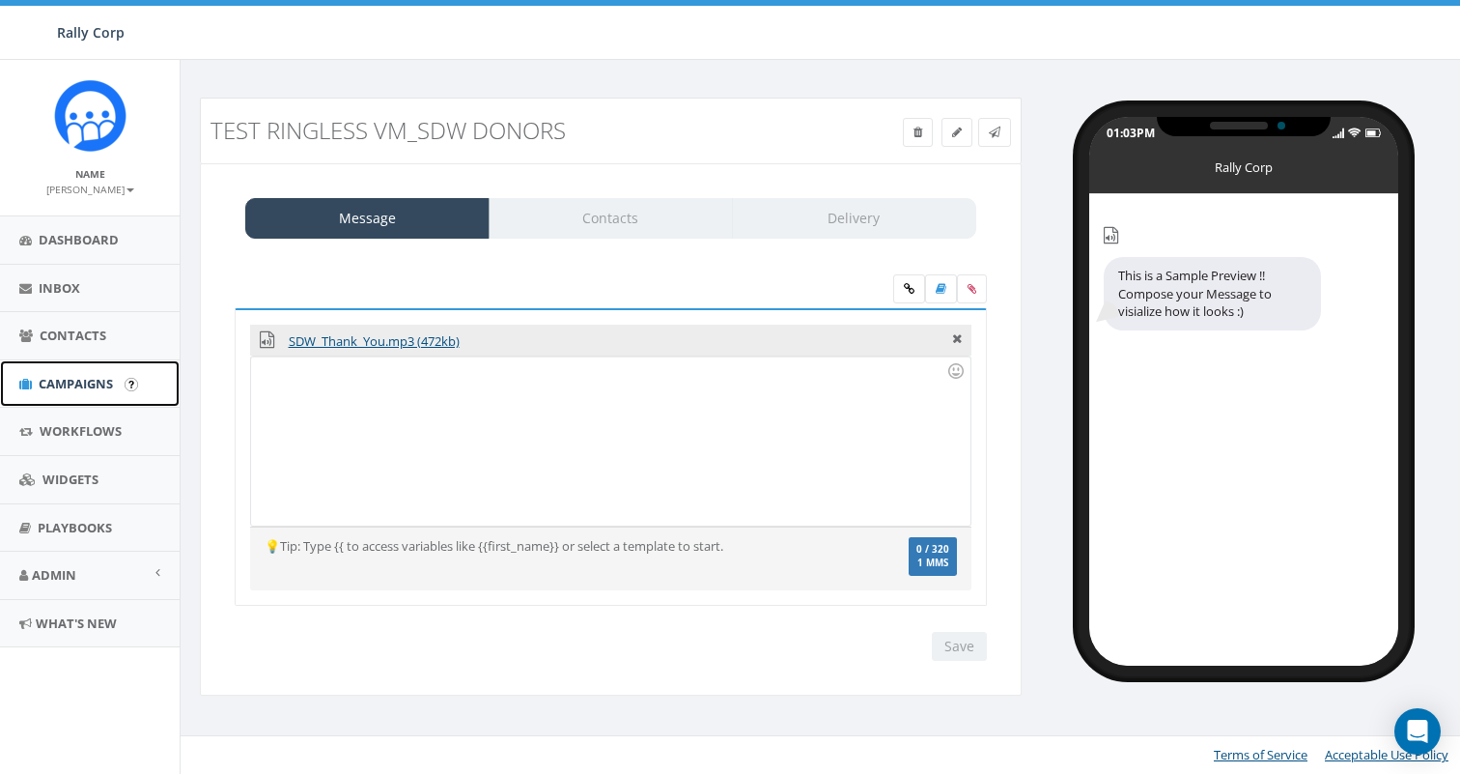
click at [74, 390] on span "Campaigns" at bounding box center [76, 383] width 74 height 17
